Goal: Information Seeking & Learning: Check status

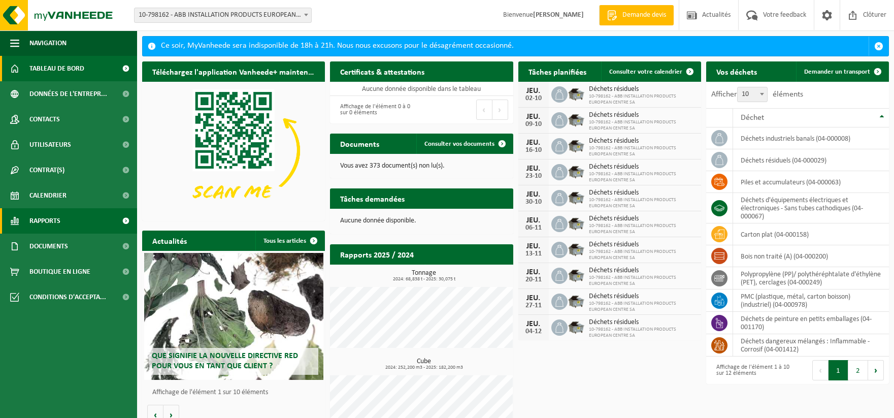
click at [100, 228] on link "Rapports" at bounding box center [68, 220] width 137 height 25
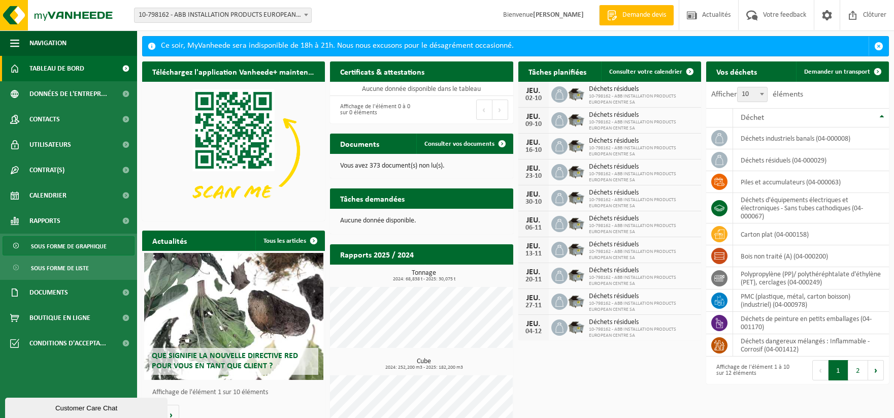
click at [98, 244] on span "Sous forme de graphique" at bounding box center [69, 246] width 76 height 19
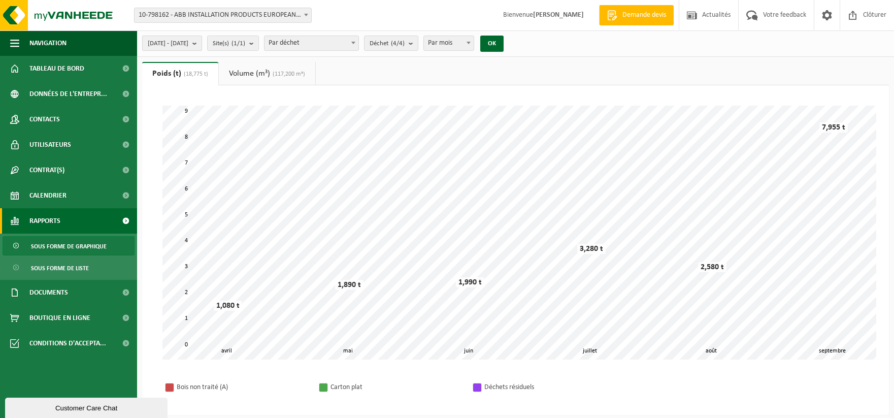
click at [202, 43] on b "submit" at bounding box center [197, 43] width 9 height 14
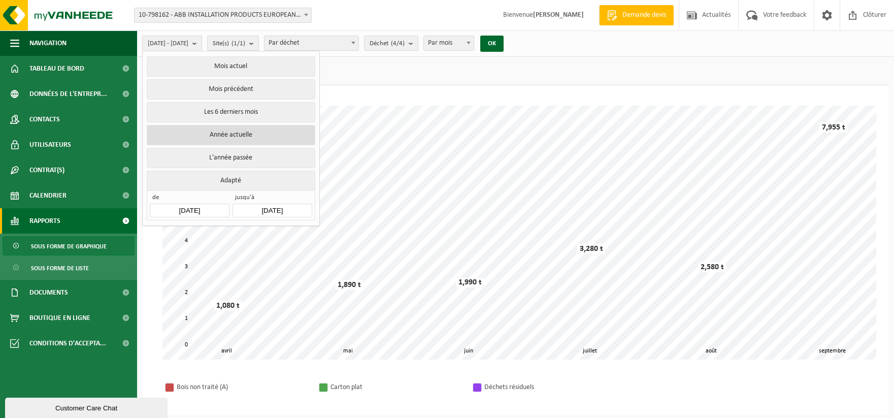
click at [226, 131] on button "Année actuelle" at bounding box center [231, 135] width 168 height 20
type input "[DATE]"
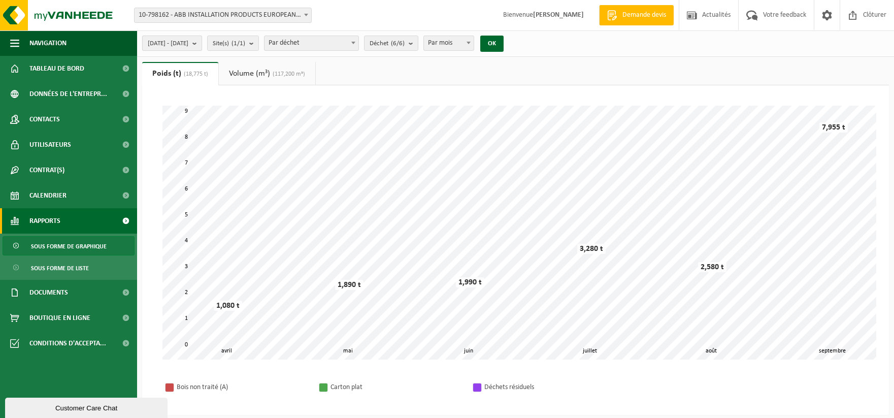
click at [202, 43] on b "submit" at bounding box center [197, 43] width 9 height 14
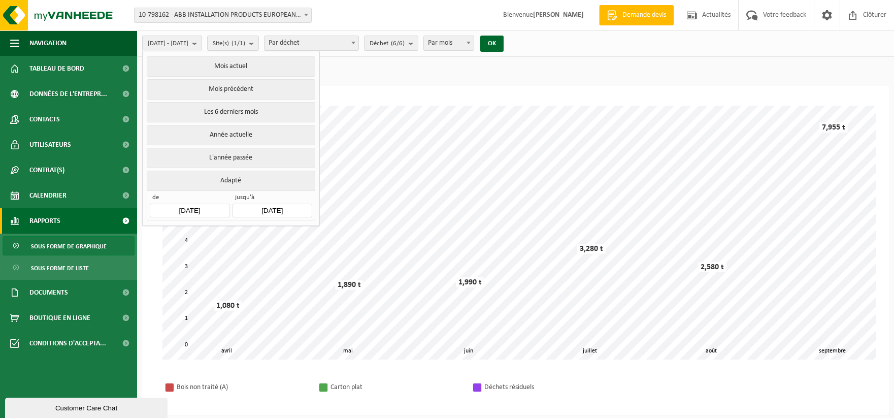
click at [280, 204] on input "2025-09-30" at bounding box center [272, 211] width 79 height 14
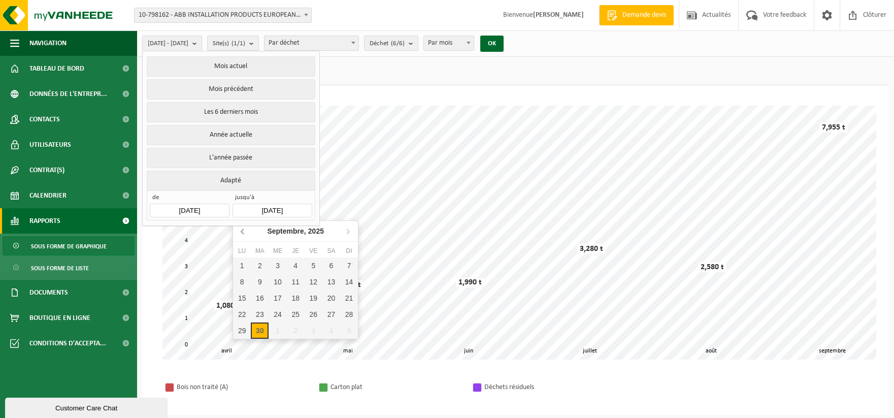
click at [242, 232] on icon at bounding box center [242, 231] width 3 height 5
click at [244, 236] on icon at bounding box center [243, 231] width 16 height 16
click at [242, 345] on div "30" at bounding box center [242, 347] width 18 height 16
type input "2025-06-30"
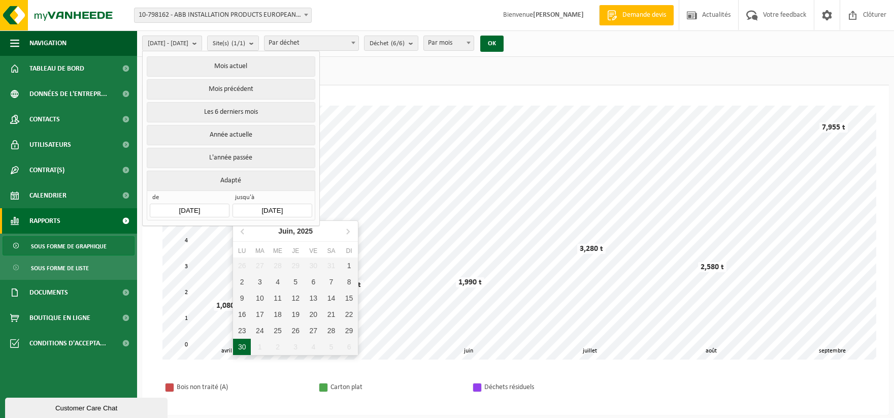
type input "2025-04-01"
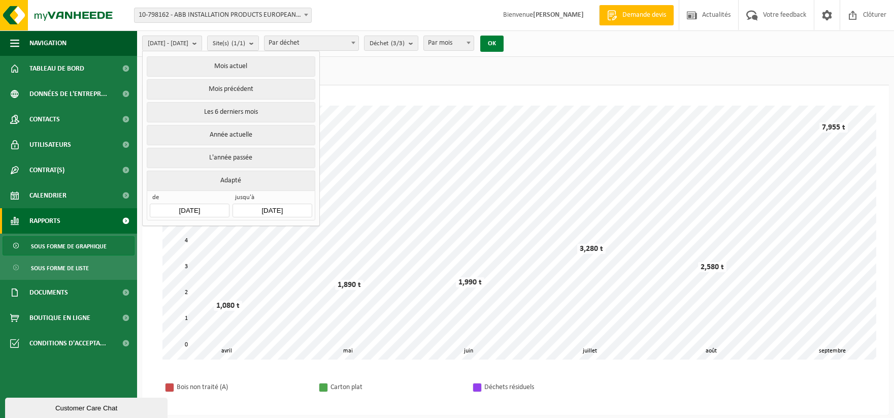
click at [504, 45] on button "OK" at bounding box center [491, 44] width 23 height 16
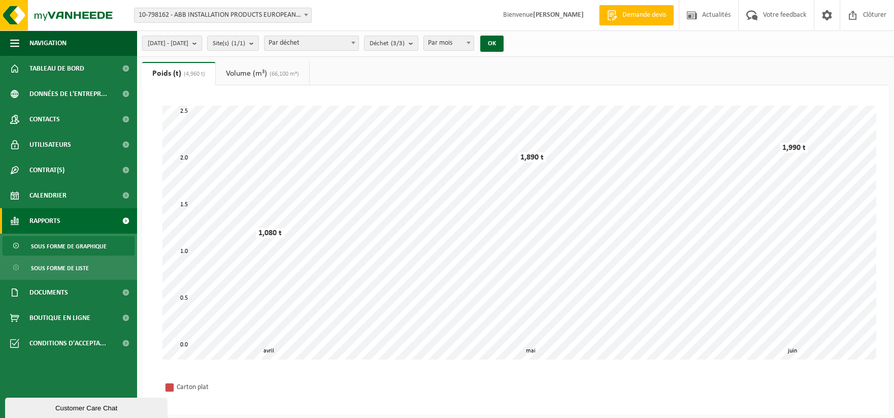
click at [202, 42] on b "submit" at bounding box center [197, 43] width 9 height 14
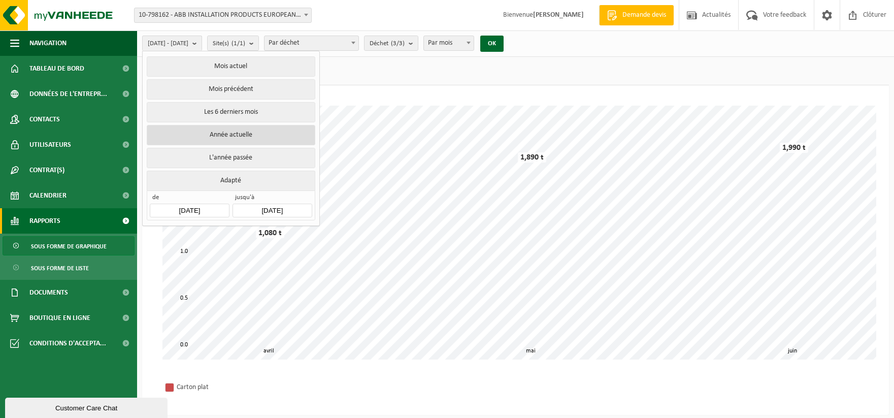
click at [228, 132] on button "Année actuelle" at bounding box center [231, 135] width 168 height 20
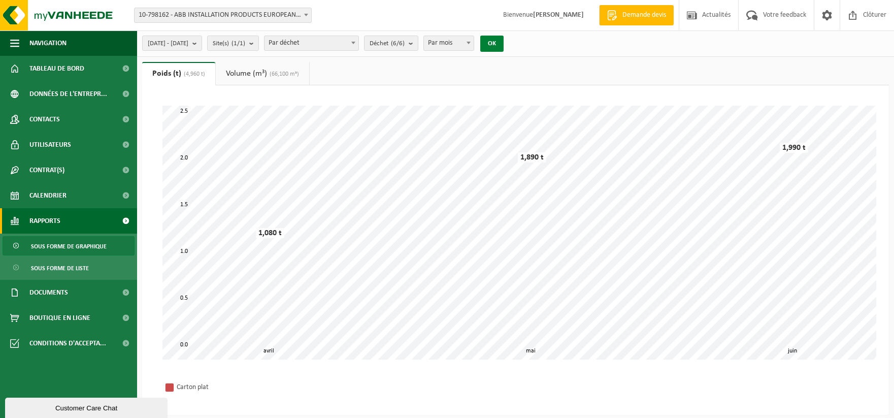
click at [504, 47] on button "OK" at bounding box center [491, 44] width 23 height 16
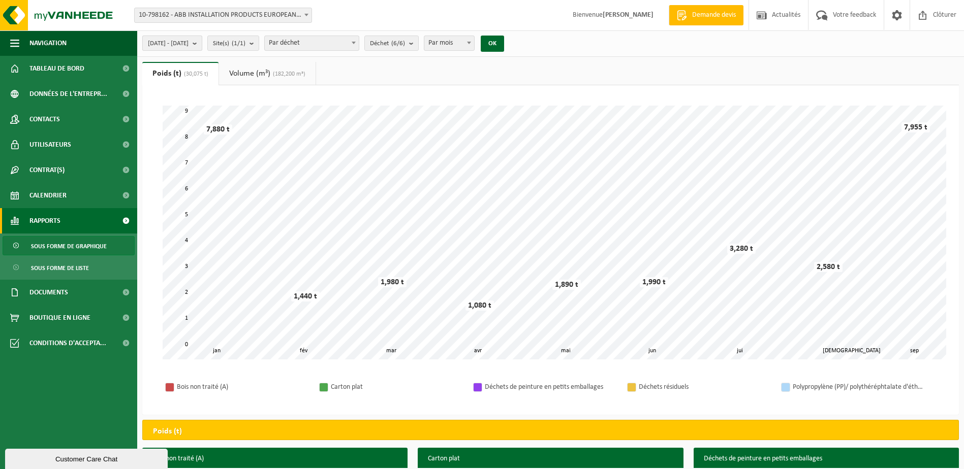
click at [202, 45] on b "submit" at bounding box center [197, 43] width 9 height 14
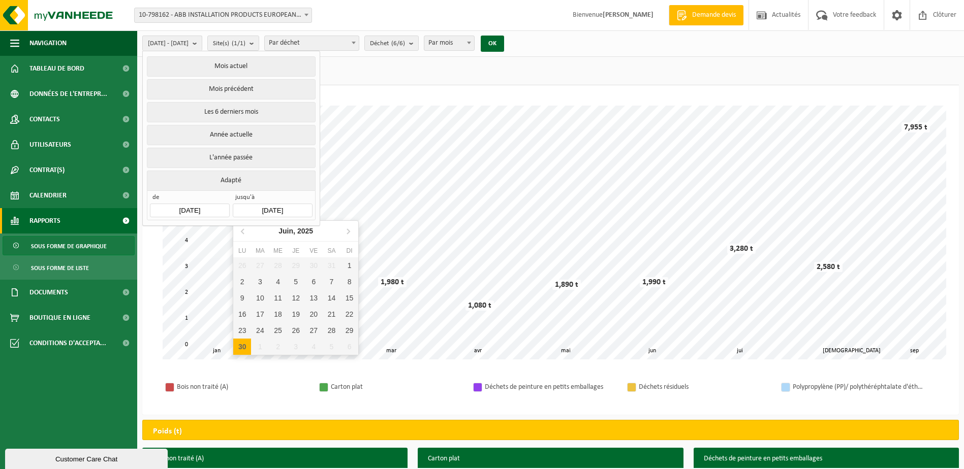
click at [269, 205] on input "2025-09-30" at bounding box center [272, 211] width 79 height 14
click at [351, 230] on icon at bounding box center [348, 231] width 16 height 16
click at [350, 327] on div "31" at bounding box center [349, 331] width 18 height 16
type input "[DATE]"
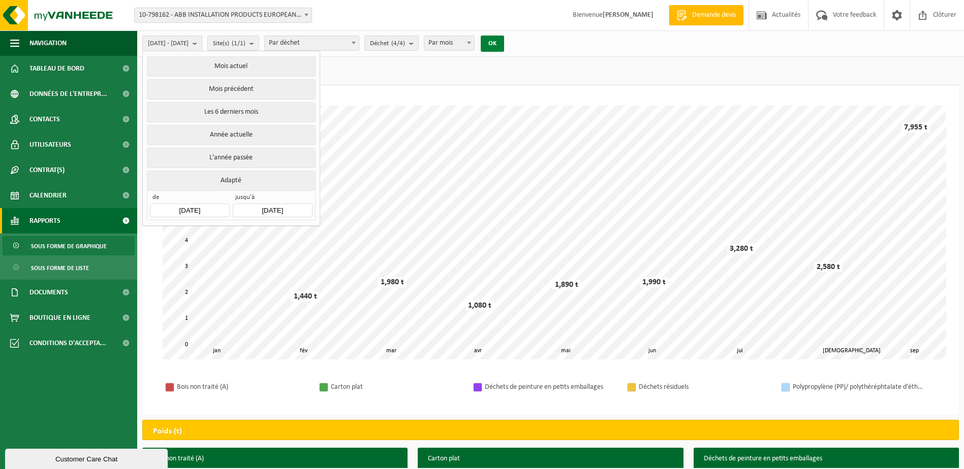
click at [504, 44] on button "OK" at bounding box center [491, 44] width 23 height 16
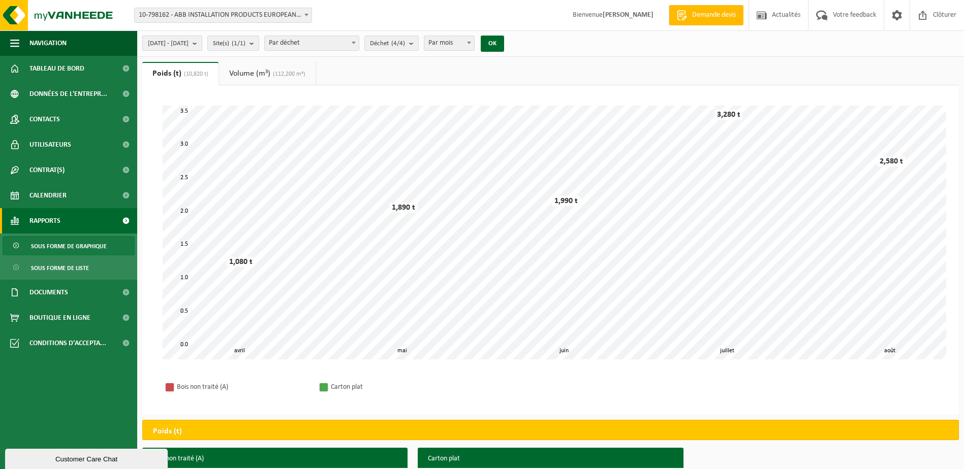
click at [188, 44] on span "2025-04-01 - 2025-08-31" at bounding box center [168, 43] width 41 height 15
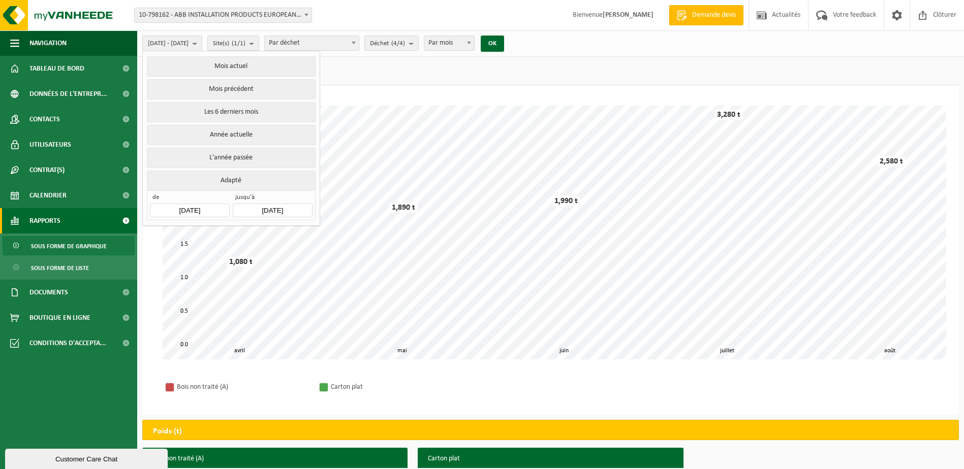
click at [208, 204] on input "2025-04-01" at bounding box center [189, 211] width 79 height 14
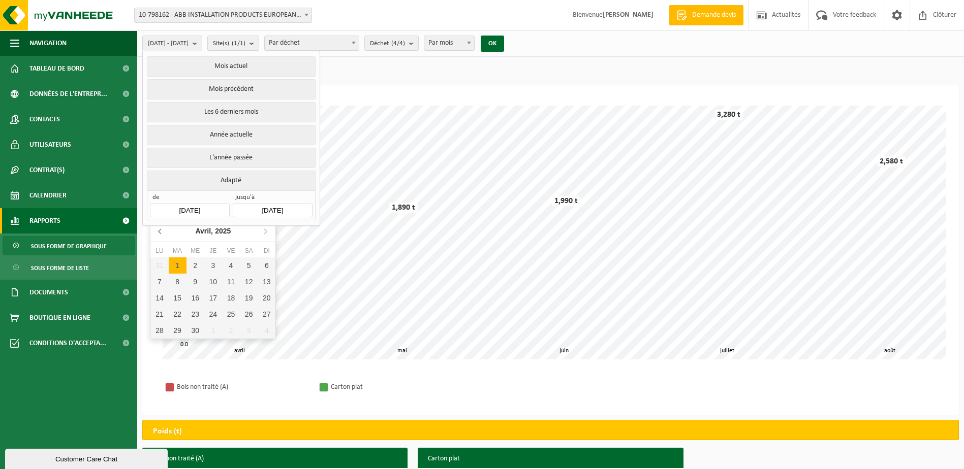
click at [162, 231] on icon at bounding box center [160, 231] width 16 height 16
click at [266, 231] on icon at bounding box center [265, 231] width 3 height 5
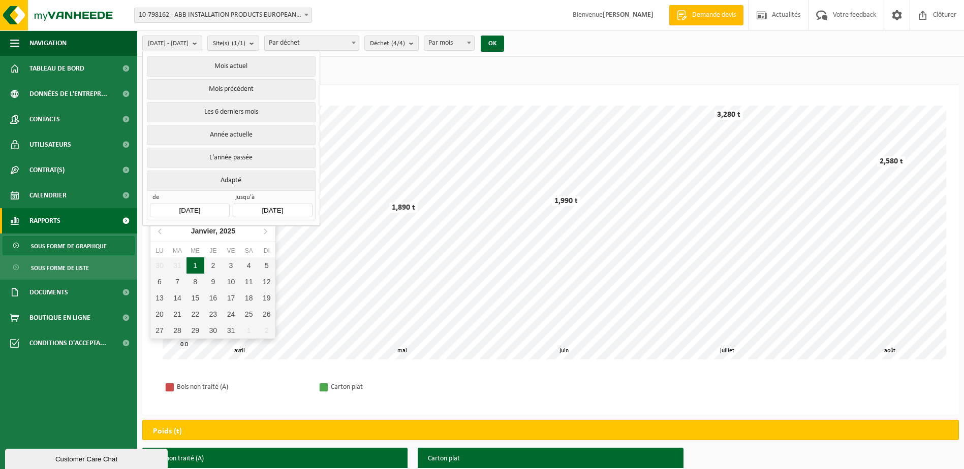
click at [198, 265] on div "1" at bounding box center [195, 266] width 18 height 16
type input "[DATE]"
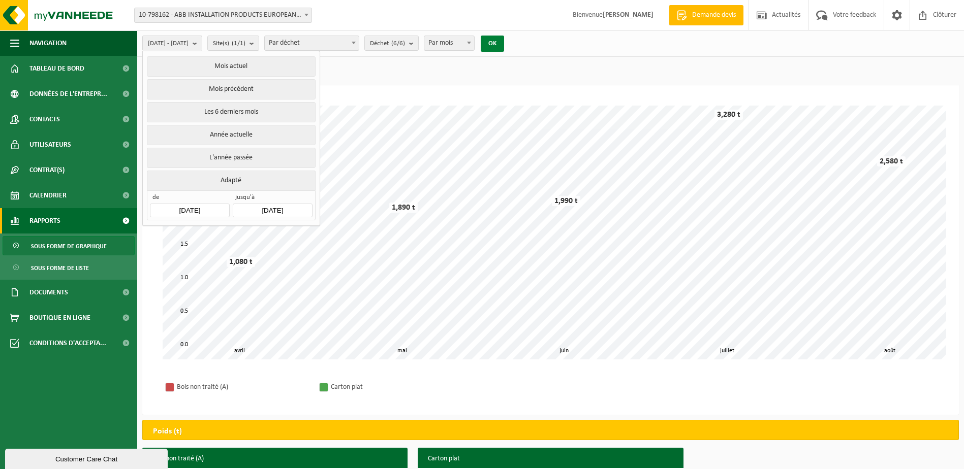
click at [504, 43] on button "OK" at bounding box center [491, 44] width 23 height 16
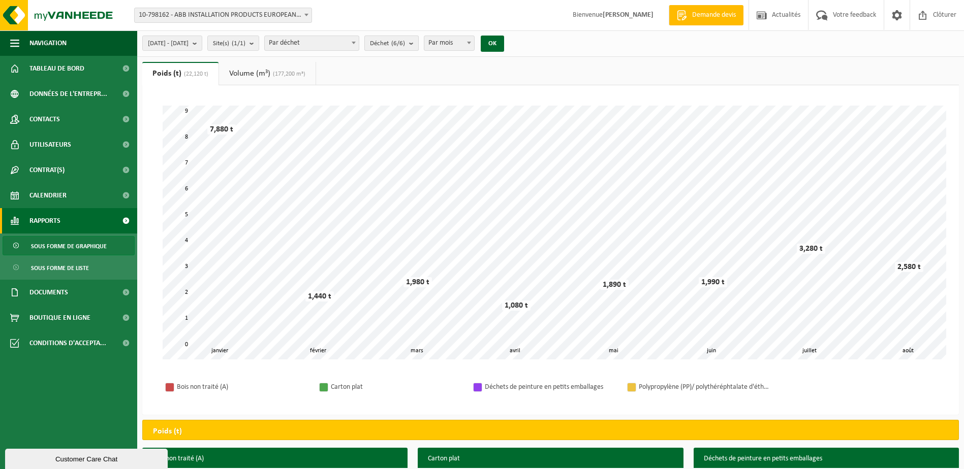
click at [418, 45] on b "submit" at bounding box center [413, 43] width 9 height 14
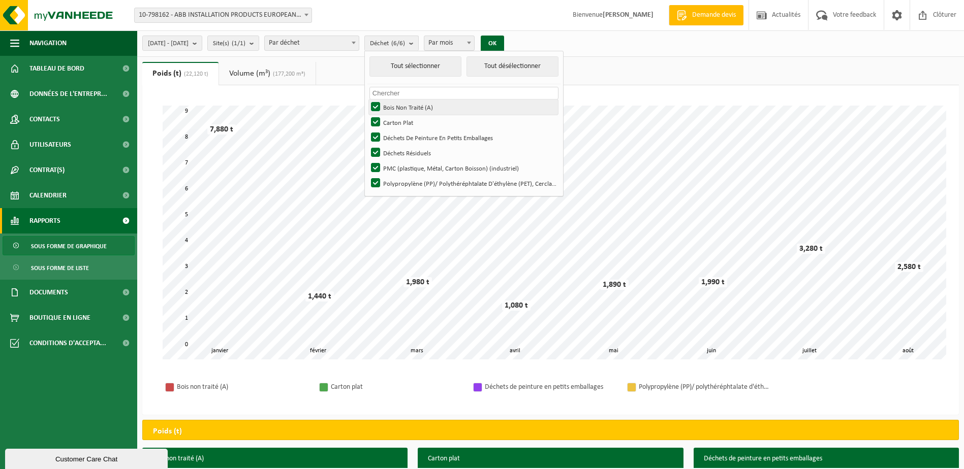
click at [404, 105] on label "Bois Non Traité (A)" at bounding box center [463, 107] width 189 height 15
click at [367, 100] on input "Bois Non Traité (A)" at bounding box center [367, 99] width 1 height 1
checkbox input "false"
click at [403, 123] on label "Carton Plat" at bounding box center [463, 122] width 189 height 15
click at [367, 115] on input "Carton Plat" at bounding box center [367, 114] width 1 height 1
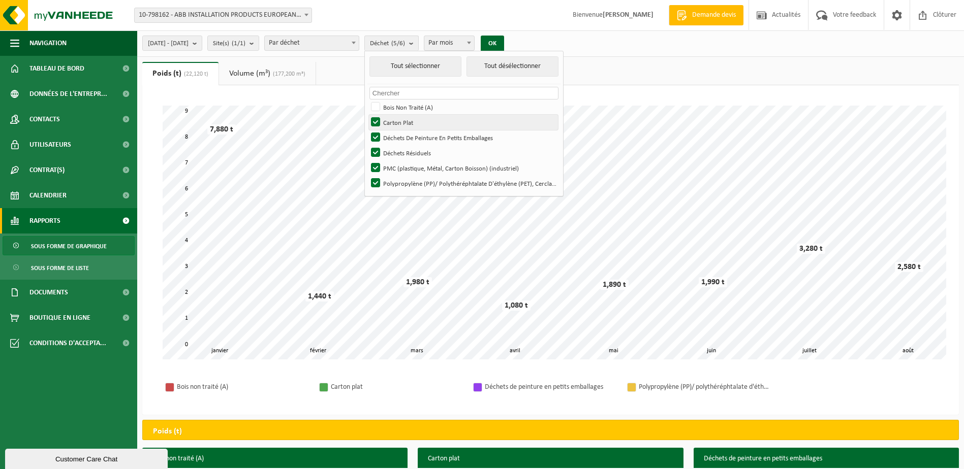
checkbox input "false"
click at [401, 136] on label "Déchets De Peinture En Petits Emballages" at bounding box center [463, 137] width 189 height 15
click at [367, 130] on input "Déchets De Peinture En Petits Emballages" at bounding box center [367, 130] width 1 height 1
checkbox input "false"
click at [405, 169] on label "PMC (plastique, Métal, Carton Boisson) (industriel)" at bounding box center [463, 168] width 189 height 15
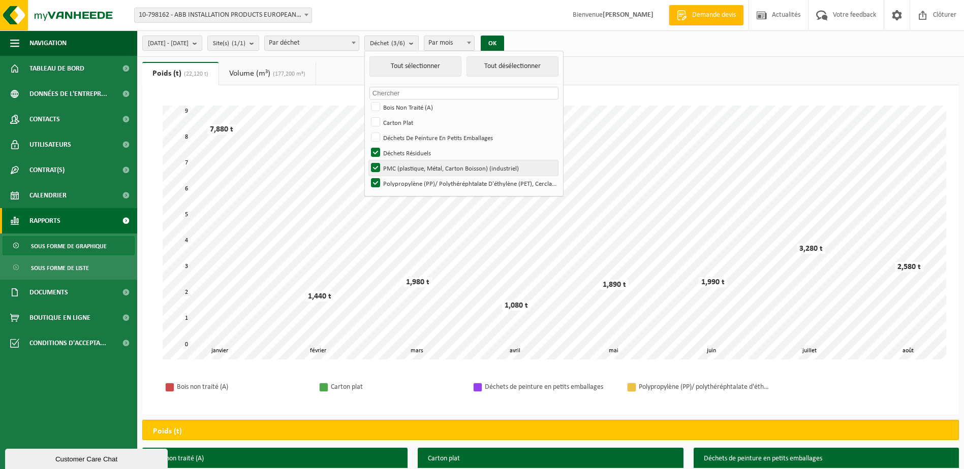
click at [367, 161] on input "PMC (plastique, Métal, Carton Boisson) (industriel)" at bounding box center [367, 160] width 1 height 1
checkbox input "false"
click at [406, 183] on label "Polypropylène (PP)/ Polythéréphtalate D'éthylène (PET), Cerclages" at bounding box center [463, 183] width 189 height 15
click at [367, 176] on input "Polypropylène (PP)/ Polythéréphtalate D'éthylène (PET), Cerclages" at bounding box center [367, 175] width 1 height 1
checkbox input "false"
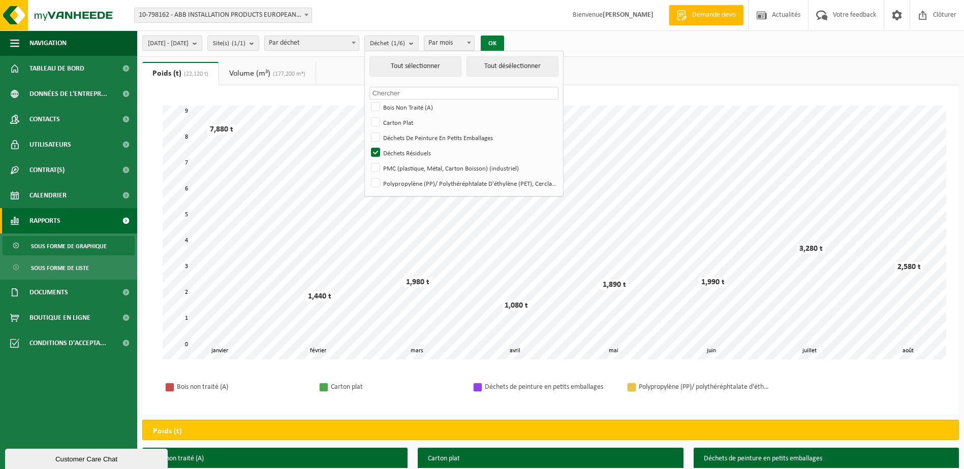
click at [504, 42] on button "OK" at bounding box center [491, 44] width 23 height 16
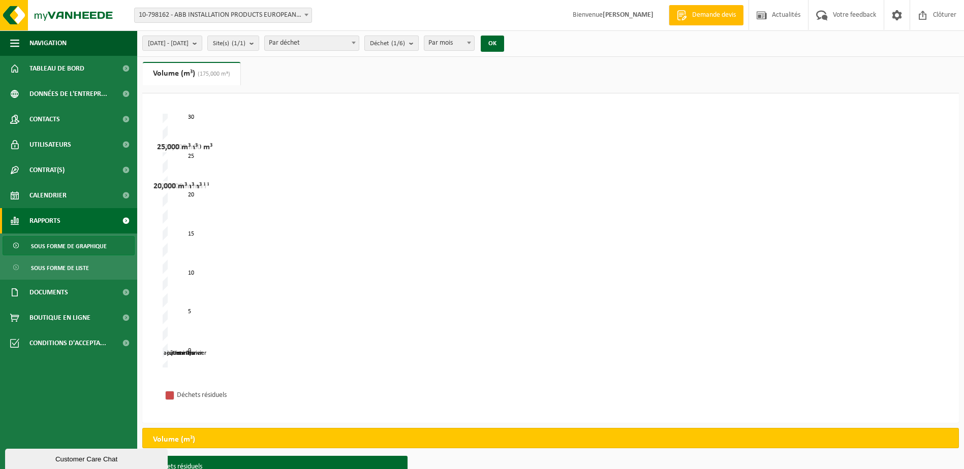
click at [418, 44] on b "submit" at bounding box center [413, 43] width 9 height 14
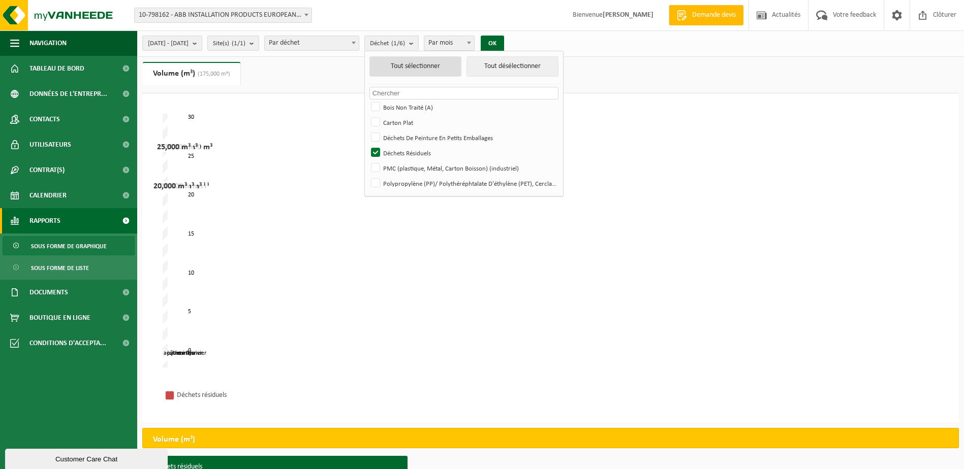
click at [420, 65] on button "Tout sélectionner" at bounding box center [415, 66] width 92 height 20
checkbox input "true"
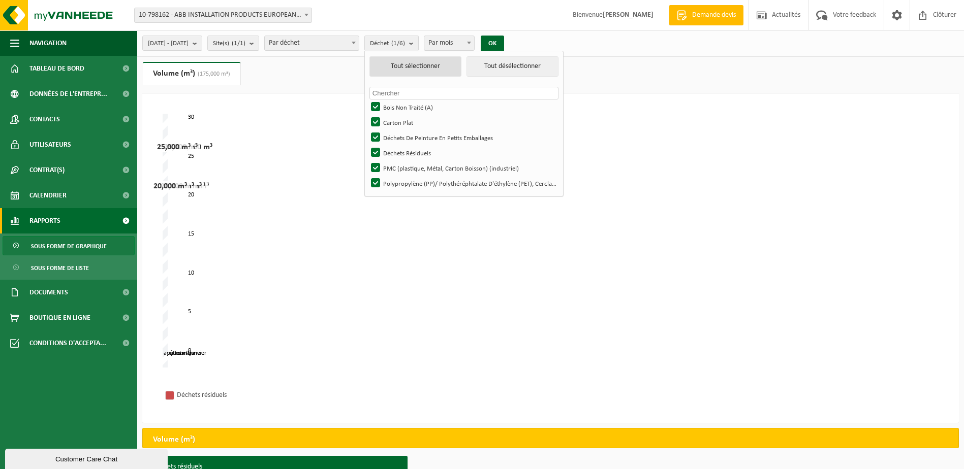
checkbox input "true"
click at [504, 47] on button "OK" at bounding box center [491, 44] width 23 height 16
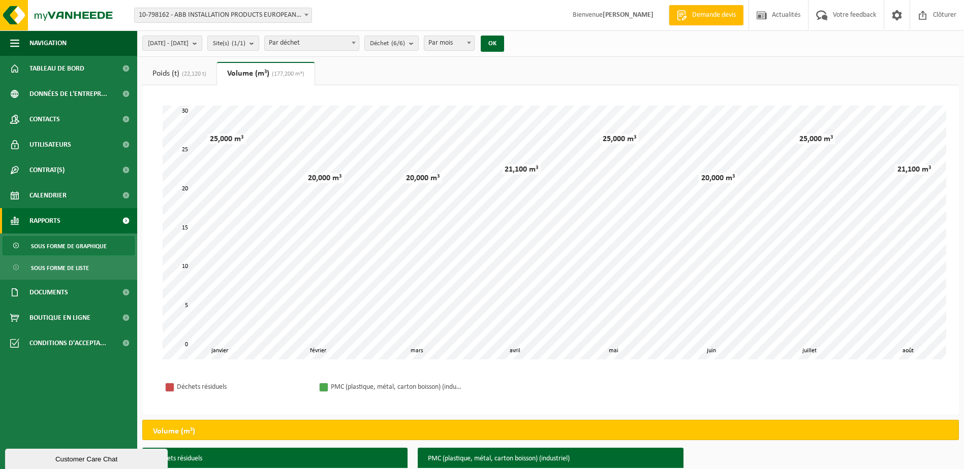
click at [196, 74] on span "(22,120 t)" at bounding box center [192, 74] width 27 height 6
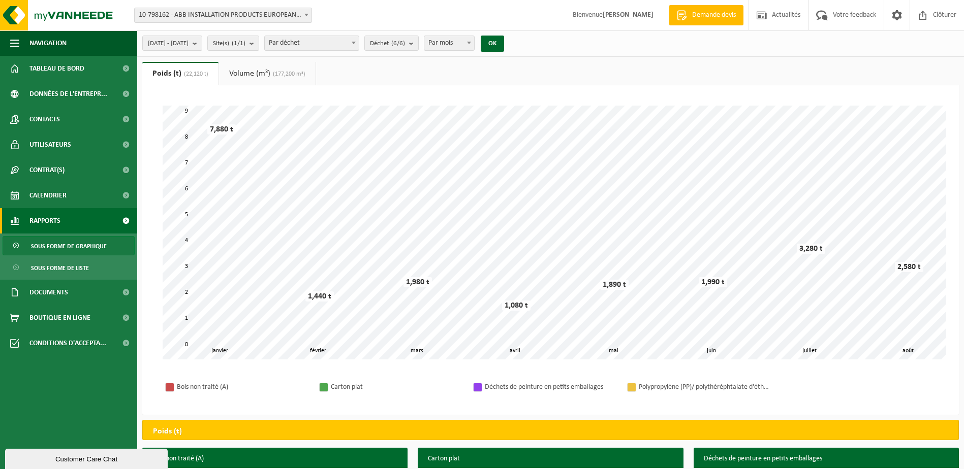
click at [262, 74] on link "Volume (m³) (177,200 m³)" at bounding box center [267, 73] width 97 height 23
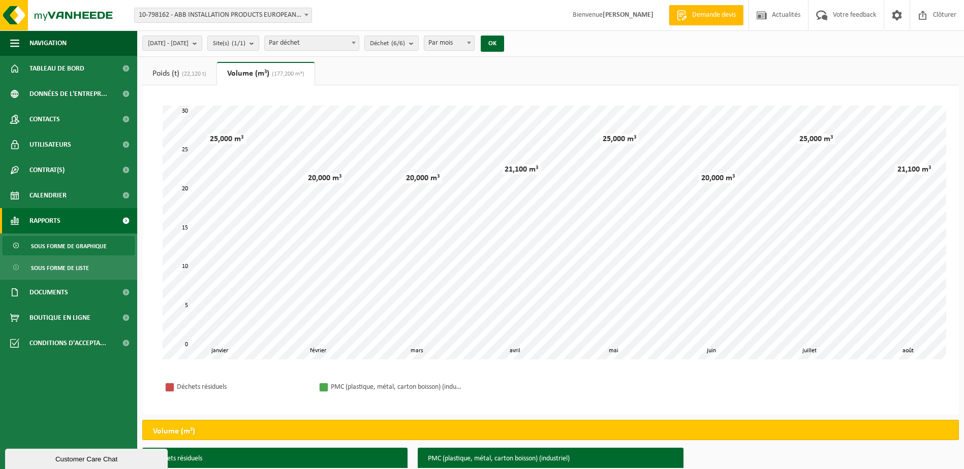
click at [170, 73] on link "Poids (t) (22,120 t)" at bounding box center [179, 73] width 74 height 23
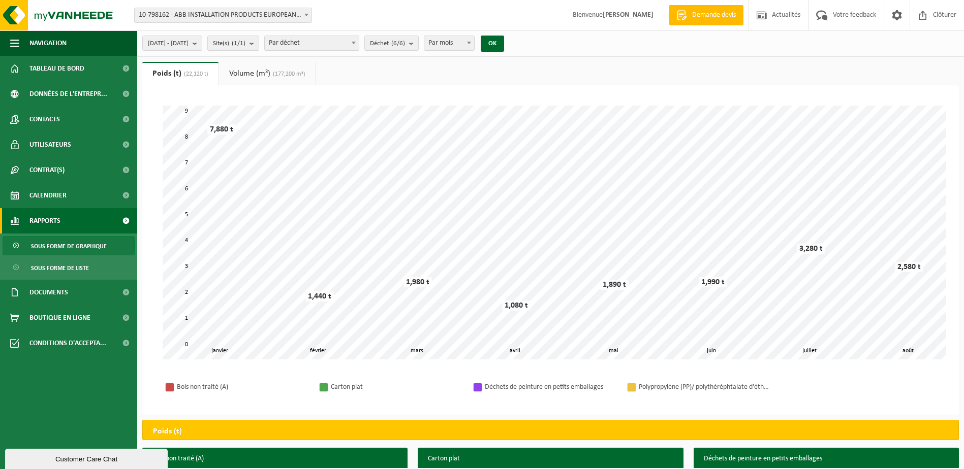
click at [529, 14] on div "Site: 10-798162 - ABB INSTALLATION PRODUCTS EUROPEAN CENTRE SA - HOUDENG-GOEGNI…" at bounding box center [482, 15] width 964 height 31
click at [247, 76] on link "Volume (m³) (177,200 m³)" at bounding box center [267, 73] width 97 height 23
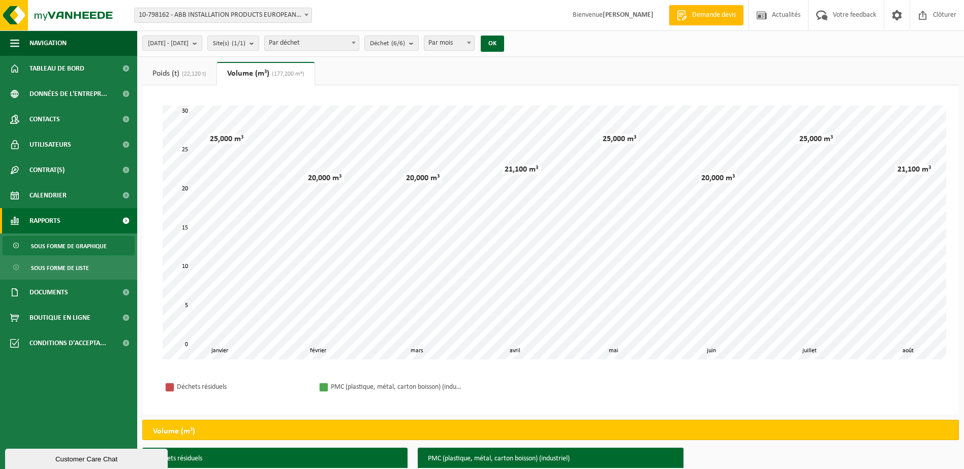
click at [186, 76] on span "(22,120 t)" at bounding box center [192, 74] width 27 height 6
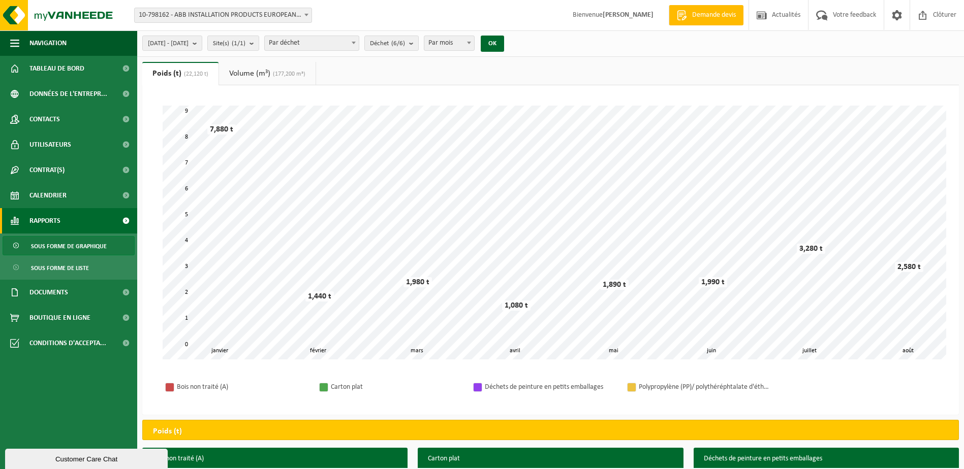
click at [99, 246] on span "Sous forme de graphique" at bounding box center [69, 246] width 76 height 19
click at [356, 42] on b at bounding box center [353, 43] width 4 height 3
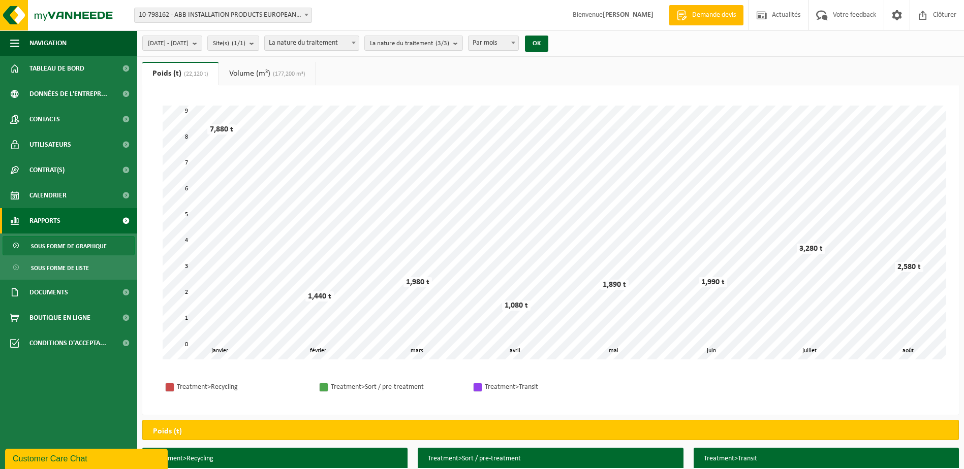
click at [275, 75] on span "(177,200 m³)" at bounding box center [287, 74] width 35 height 6
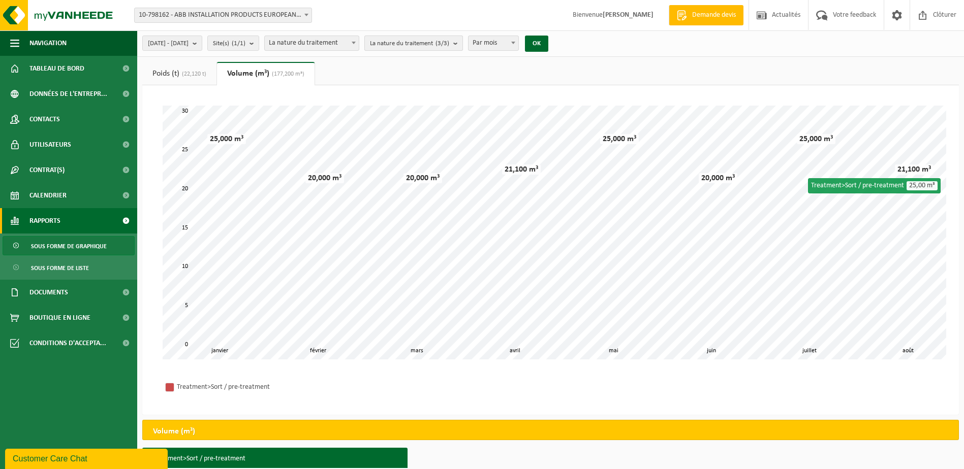
click at [462, 45] on b "submit" at bounding box center [457, 43] width 9 height 14
click at [462, 45] on b "submit" at bounding box center [457, 43] width 9 height 15
click at [356, 44] on b at bounding box center [353, 43] width 4 height 3
click at [175, 73] on link "Poids (t) (22,120 t)" at bounding box center [179, 73] width 74 height 23
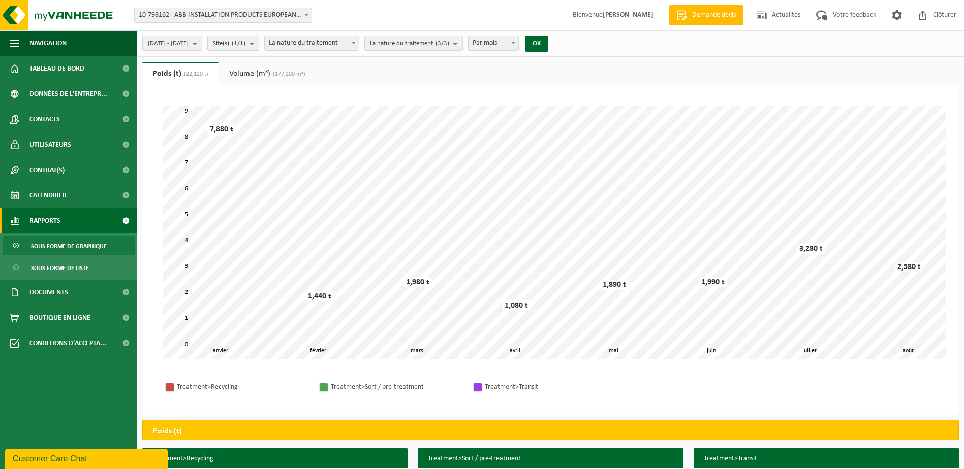
click at [359, 42] on span at bounding box center [353, 42] width 10 height 13
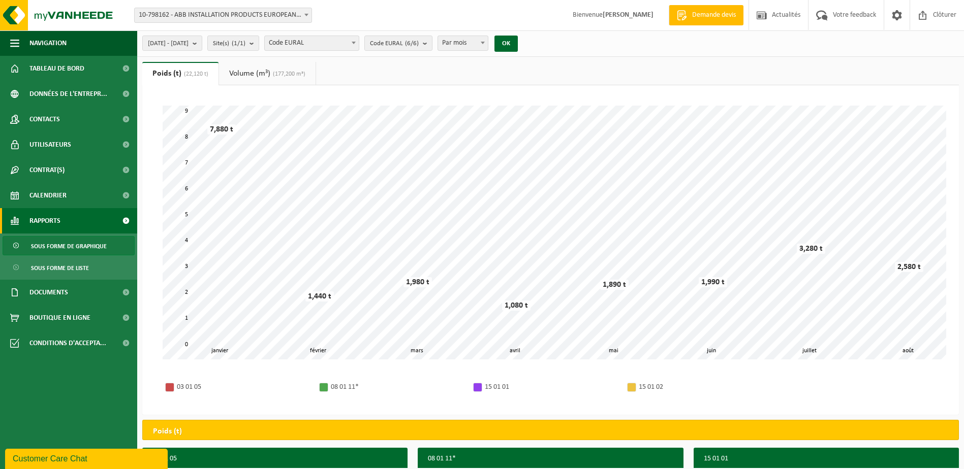
click at [359, 45] on span at bounding box center [353, 42] width 10 height 13
select select "8"
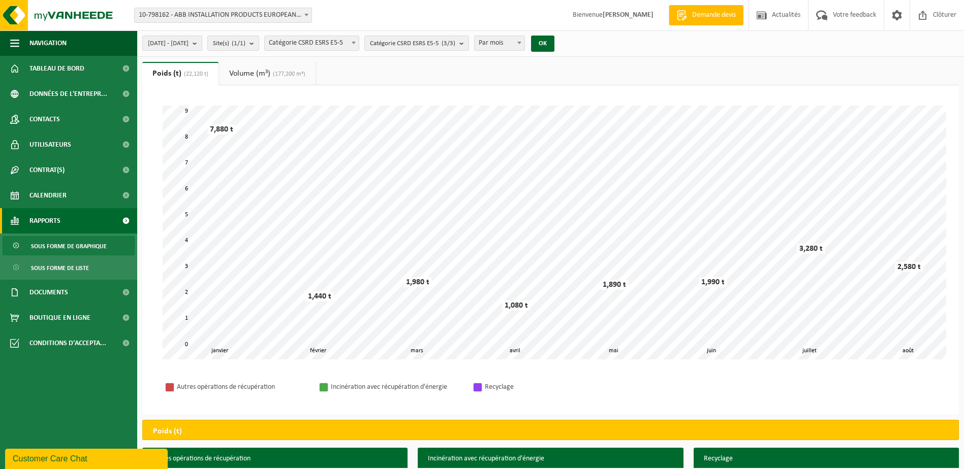
click at [273, 71] on span "(177,200 m³)" at bounding box center [287, 74] width 35 height 6
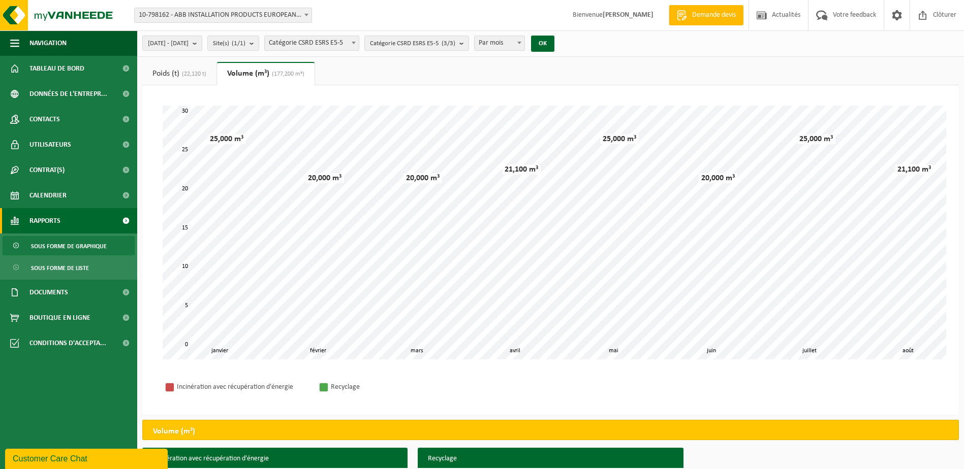
click at [176, 72] on link "Poids (t) (22,120 t)" at bounding box center [179, 73] width 74 height 23
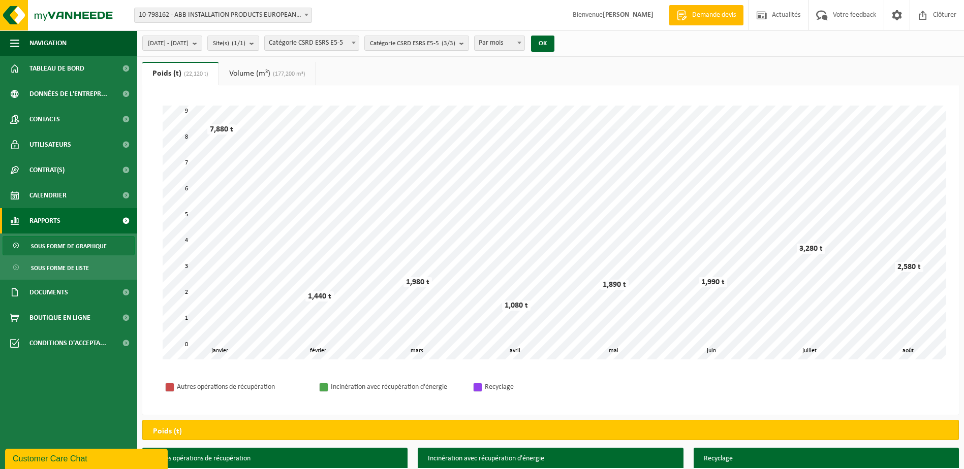
click at [244, 75] on link "Volume (m³) (177,200 m³)" at bounding box center [267, 73] width 97 height 23
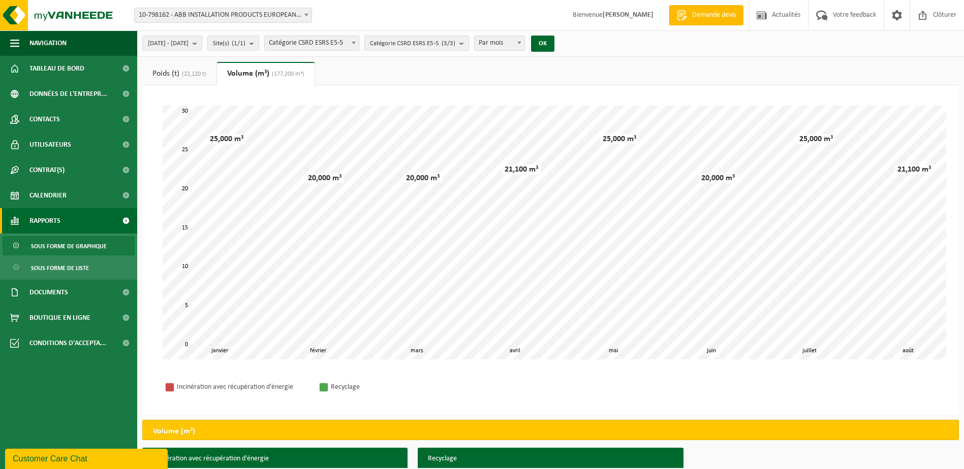
click at [180, 72] on link "Poids (t) (22,120 t)" at bounding box center [179, 73] width 74 height 23
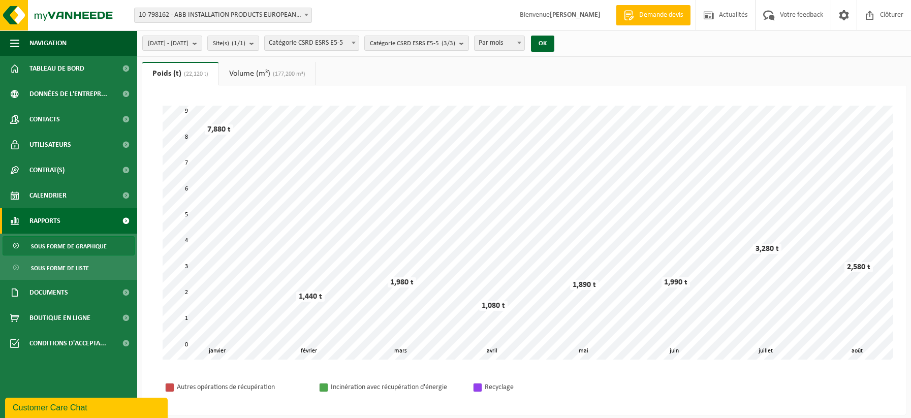
click at [262, 75] on link "Volume (m³) (177,200 m³)" at bounding box center [267, 73] width 97 height 23
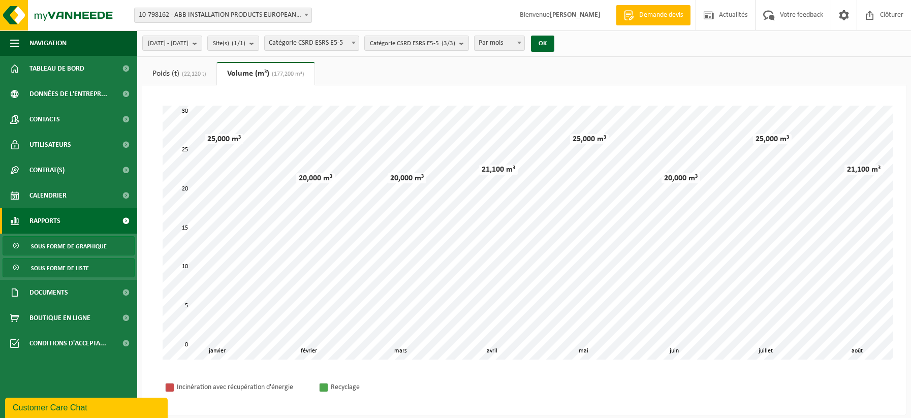
click at [82, 268] on span "Sous forme de liste" at bounding box center [60, 268] width 58 height 19
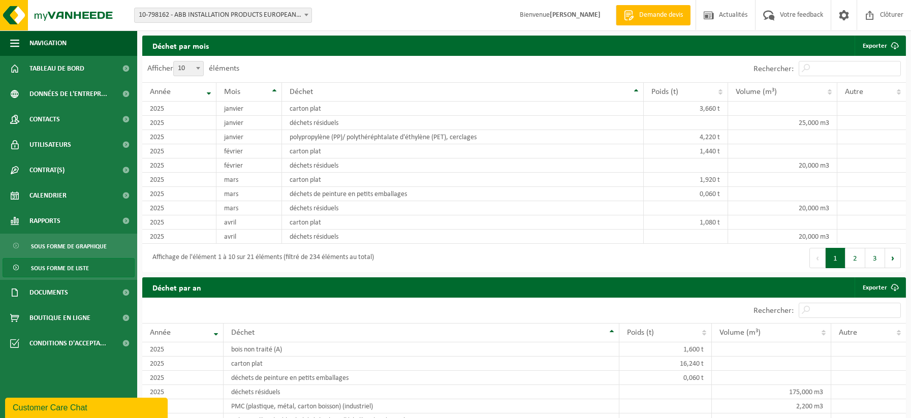
scroll to position [660, 0]
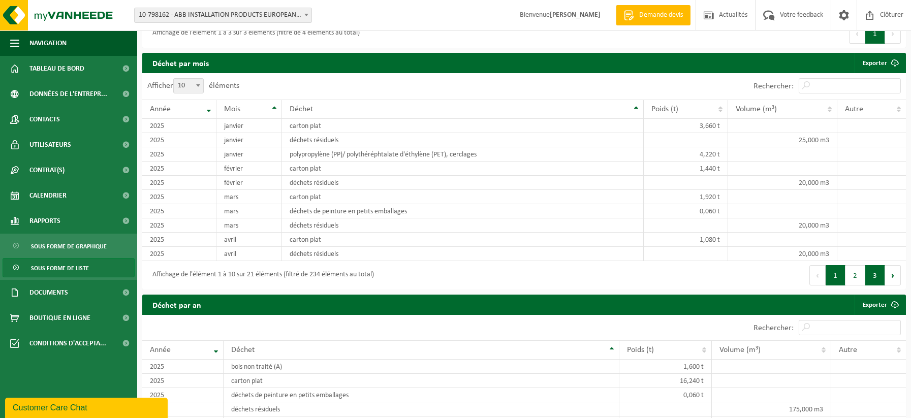
click at [879, 273] on button "3" at bounding box center [875, 275] width 20 height 20
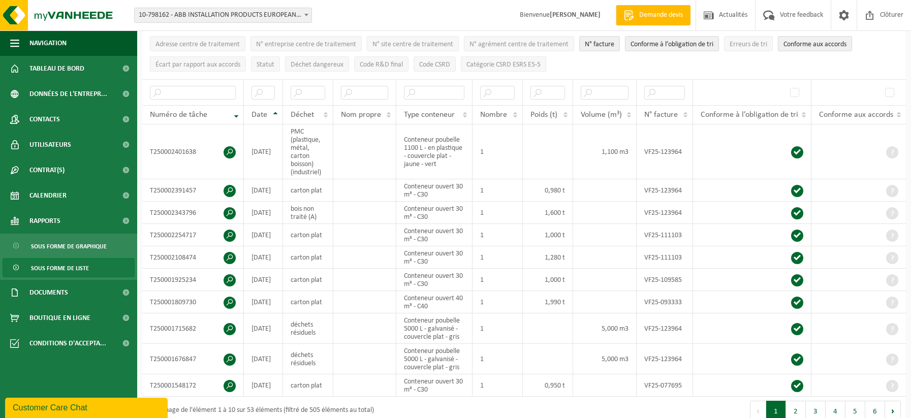
scroll to position [193, 0]
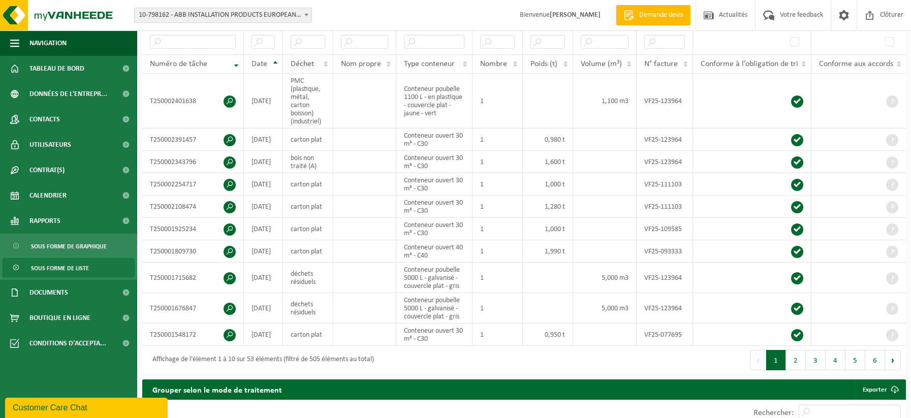
click at [301, 61] on span "Déchet" at bounding box center [302, 64] width 23 height 8
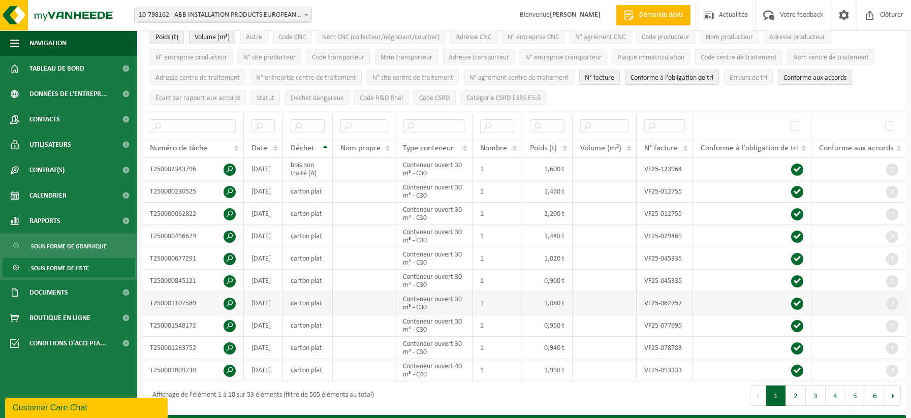
scroll to position [152, 0]
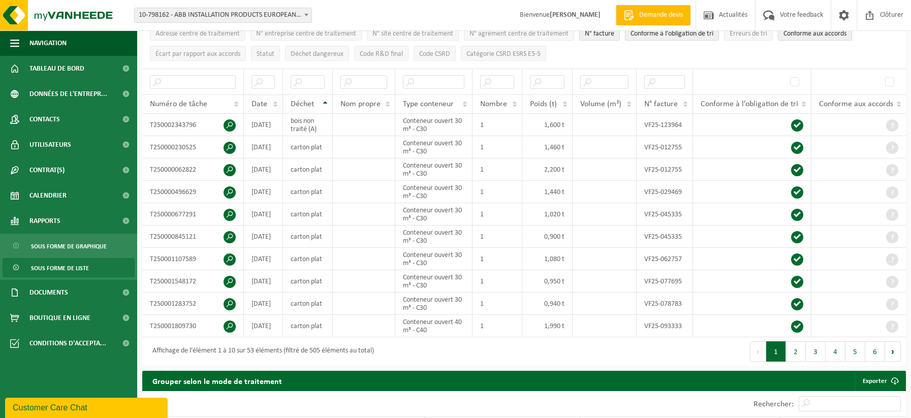
click at [265, 101] on span "Date" at bounding box center [259, 104] width 16 height 8
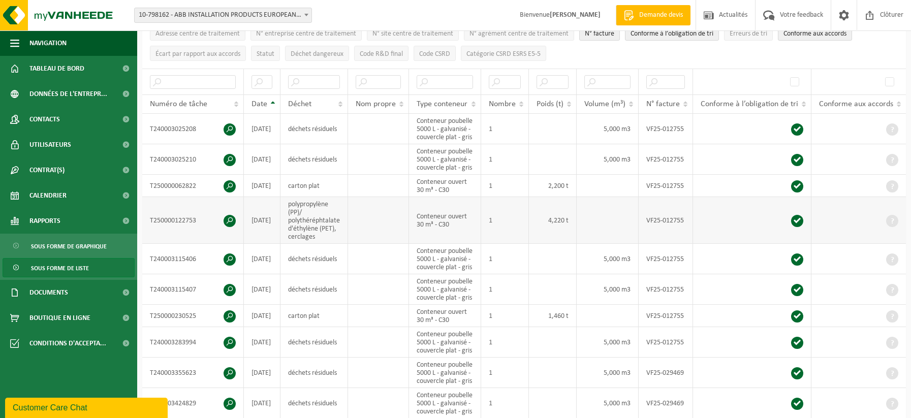
click at [230, 227] on span at bounding box center [229, 221] width 12 height 12
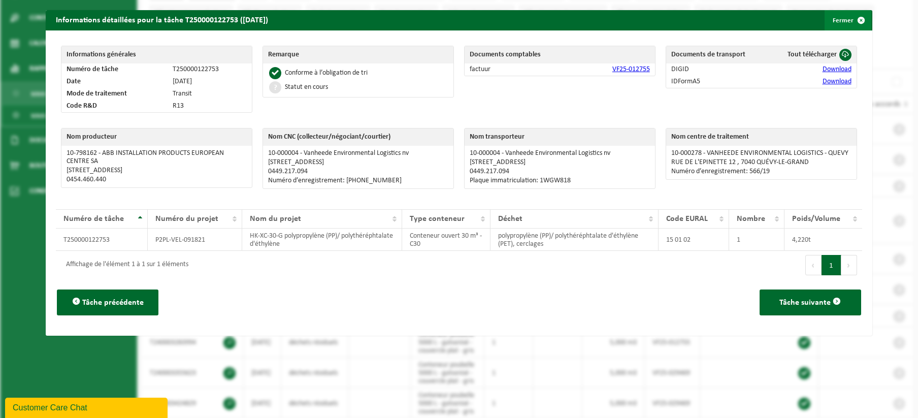
click at [853, 21] on span "button" at bounding box center [861, 20] width 20 height 20
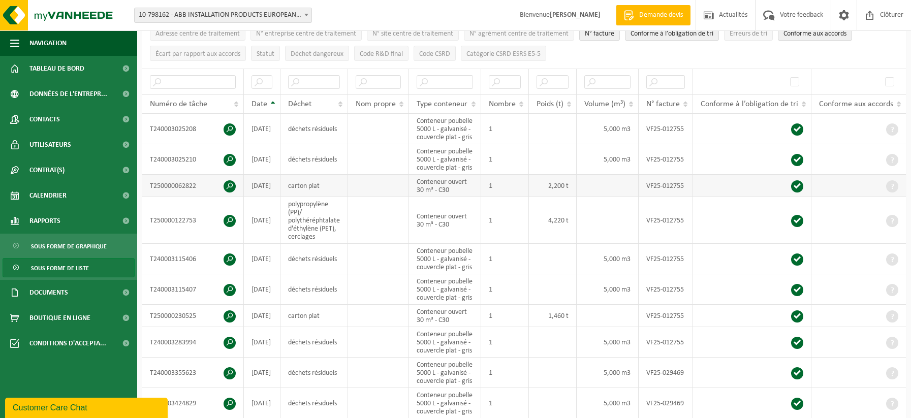
scroll to position [102, 0]
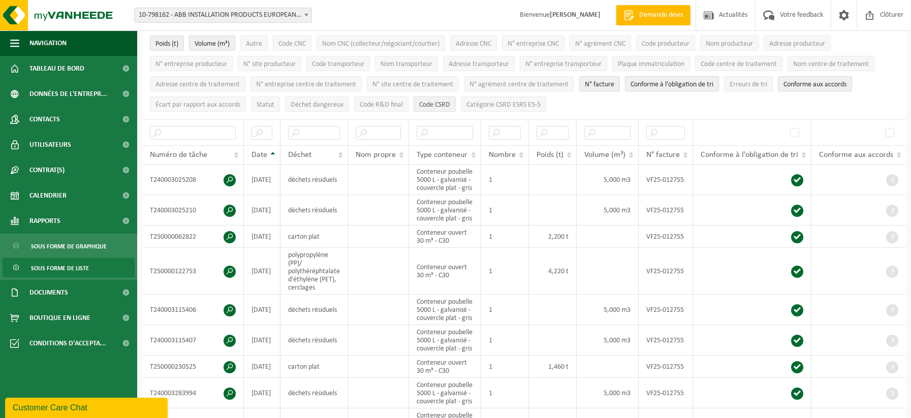
click at [435, 104] on span "Code CSRD" at bounding box center [434, 105] width 31 height 8
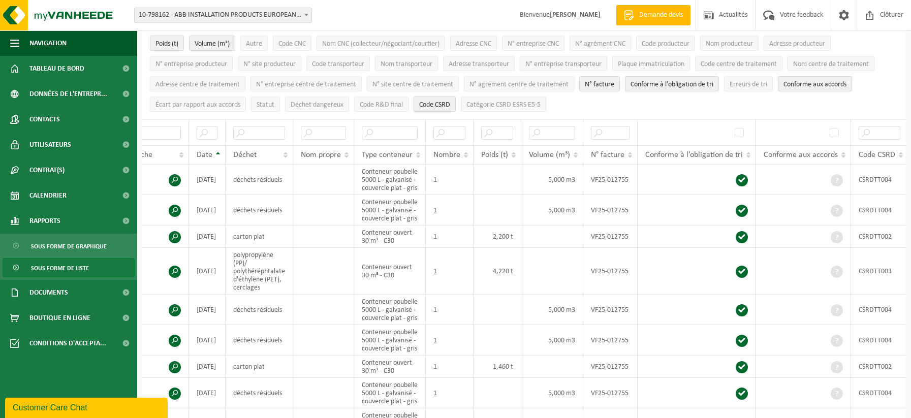
click at [440, 102] on span "Code CSRD" at bounding box center [434, 105] width 31 height 8
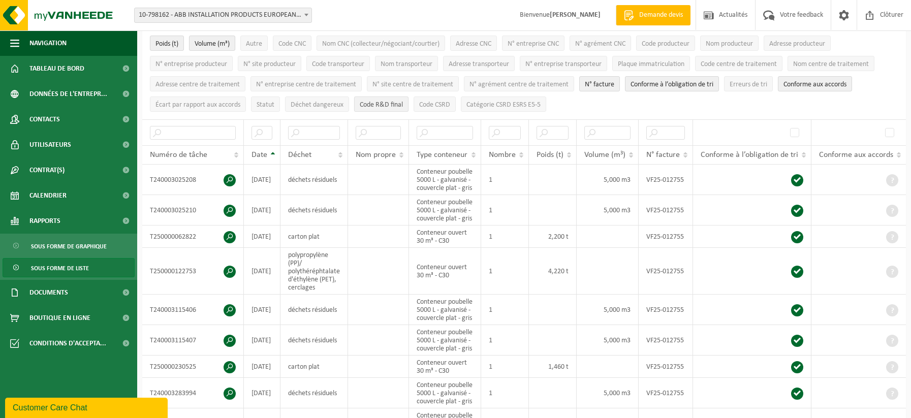
click at [394, 104] on span "Code R&D final" at bounding box center [381, 105] width 43 height 8
